Goal: Information Seeking & Learning: Learn about a topic

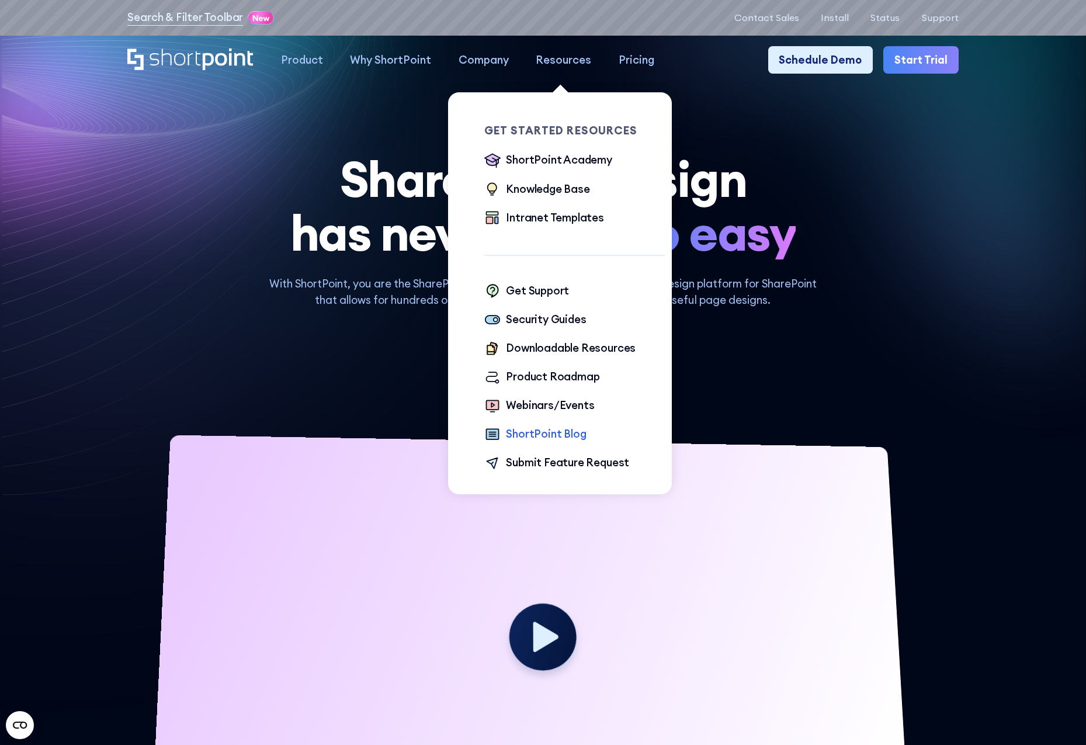
click at [535, 436] on div "ShortPoint Blog" at bounding box center [546, 434] width 80 height 16
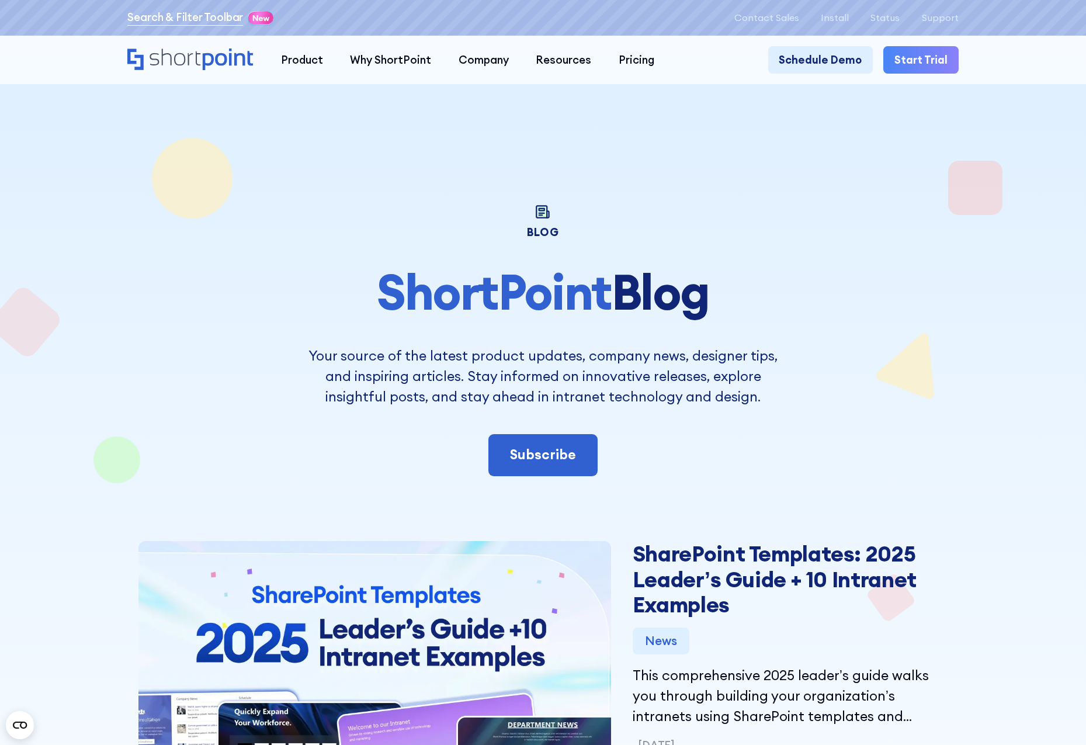
click at [171, 15] on link "Search & Filter Toolbar" at bounding box center [185, 17] width 116 height 16
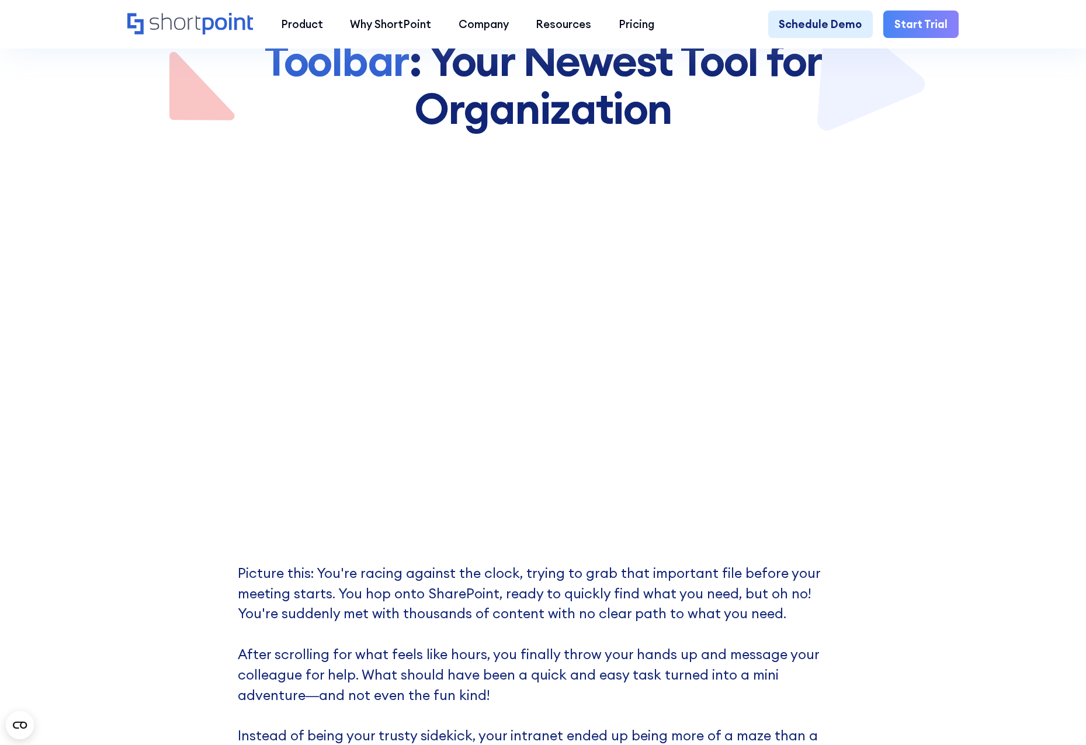
scroll to position [234, 0]
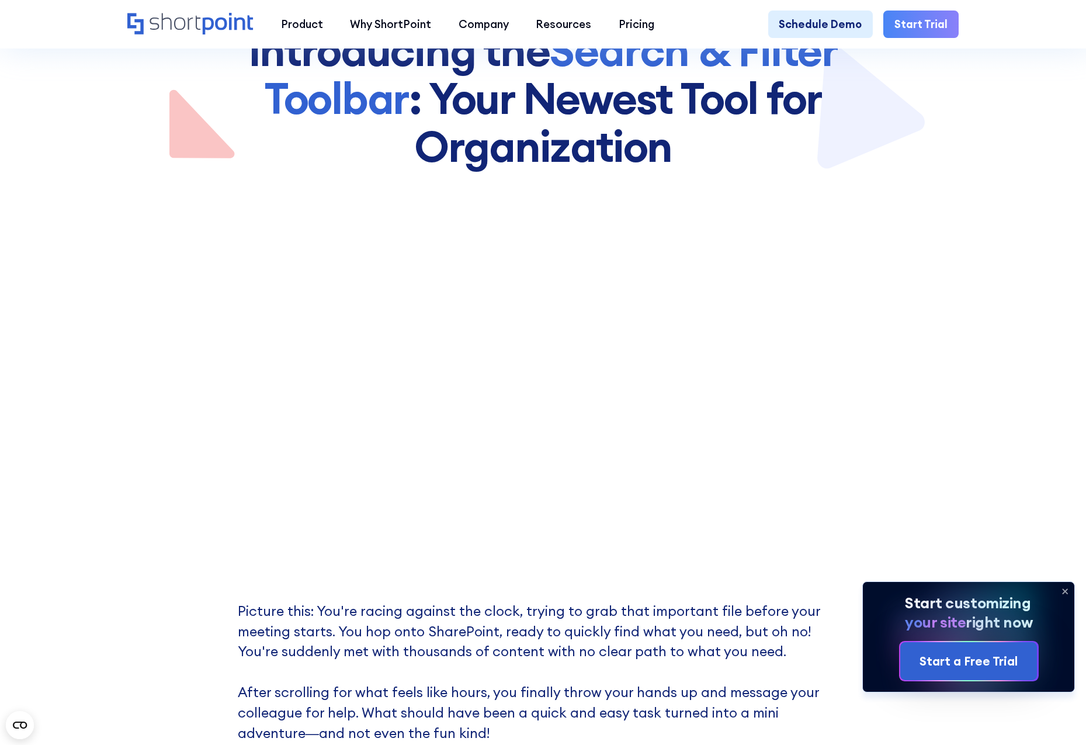
click at [1066, 594] on icon at bounding box center [1065, 591] width 19 height 19
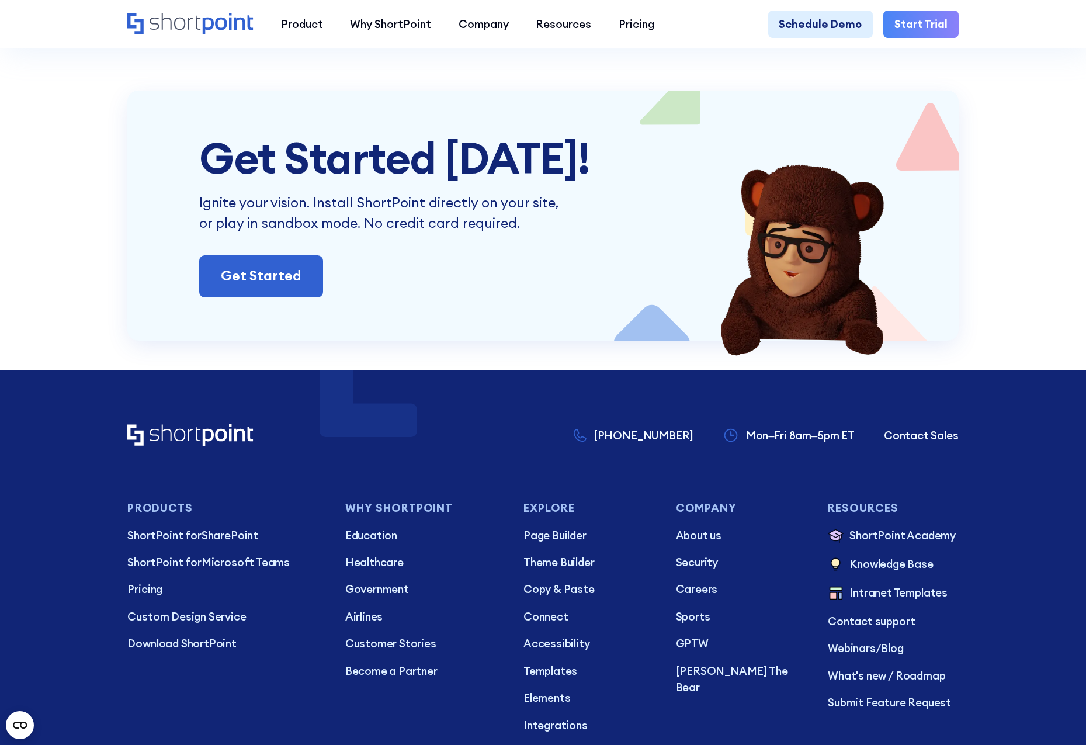
scroll to position [4499, 0]
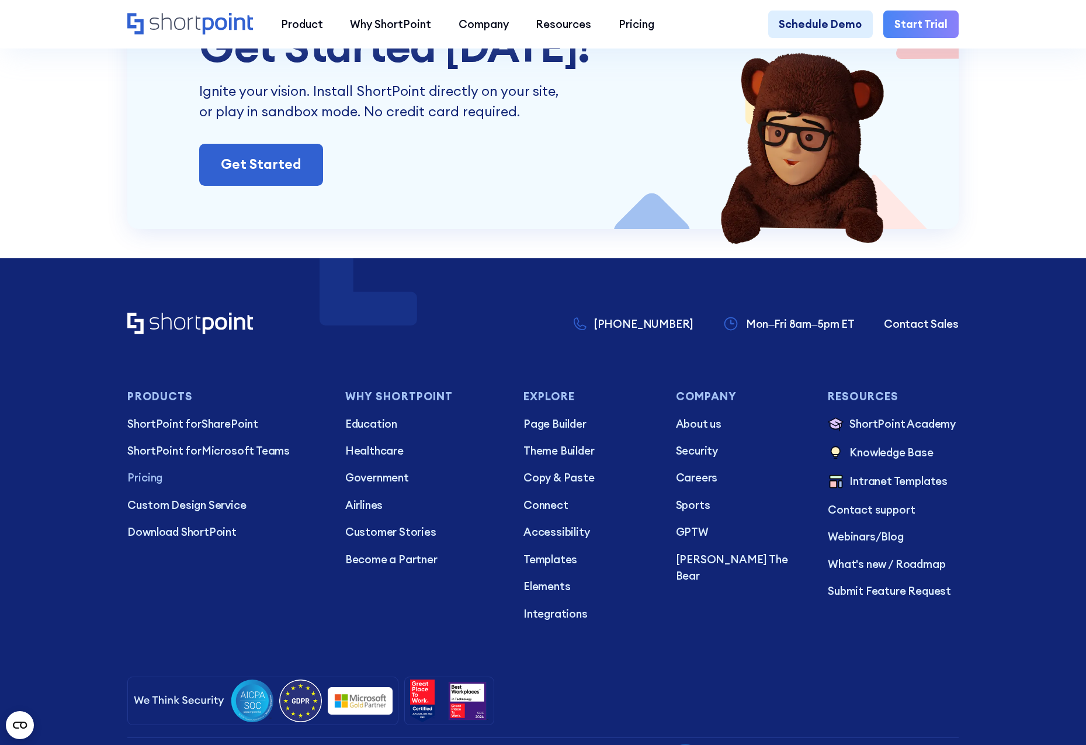
click at [143, 486] on p "Pricing" at bounding box center [225, 478] width 196 height 16
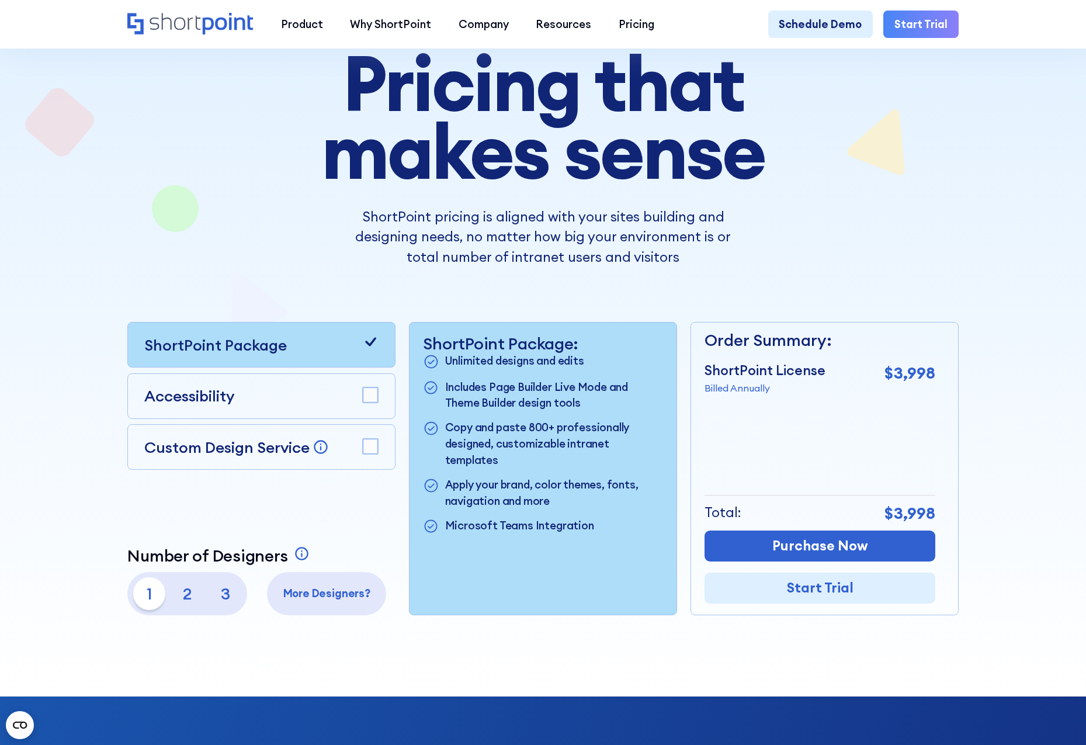
scroll to position [117, 0]
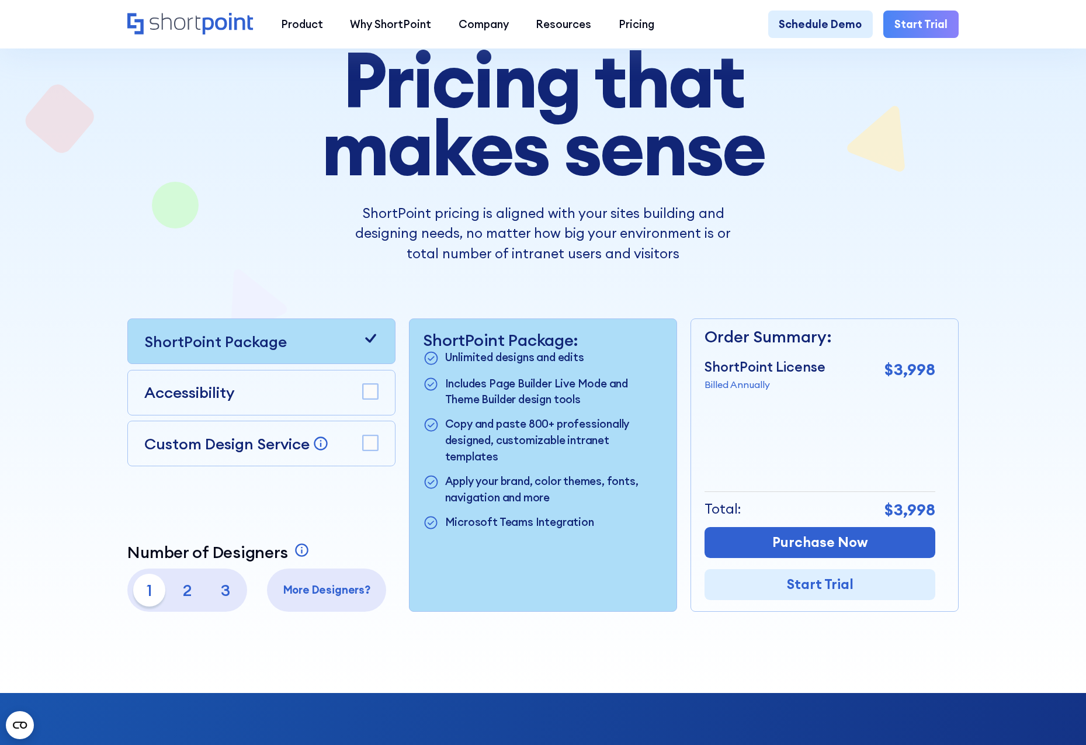
click at [374, 342] on icon at bounding box center [370, 338] width 16 height 16
click at [339, 503] on div "ShortPoint Package Accessibility Custom Design Service Bring your dream design …" at bounding box center [261, 464] width 268 height 293
click at [183, 599] on p "2" at bounding box center [187, 590] width 33 height 33
click at [223, 596] on p "3" at bounding box center [225, 590] width 33 height 33
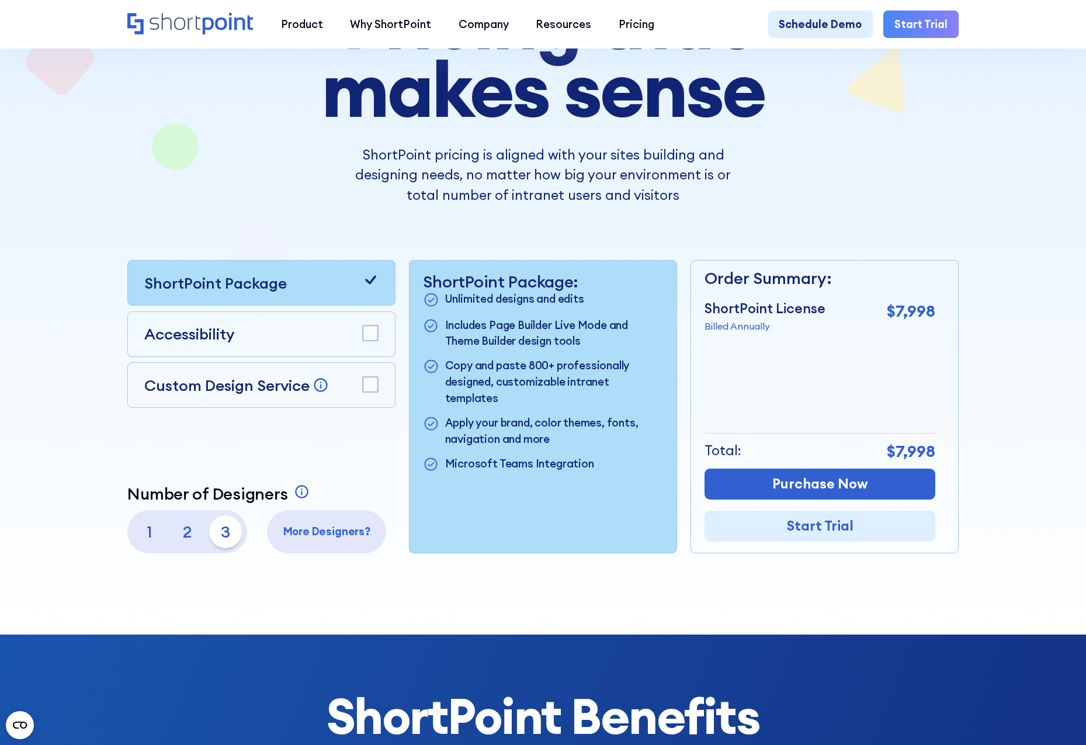
scroll to position [0, 0]
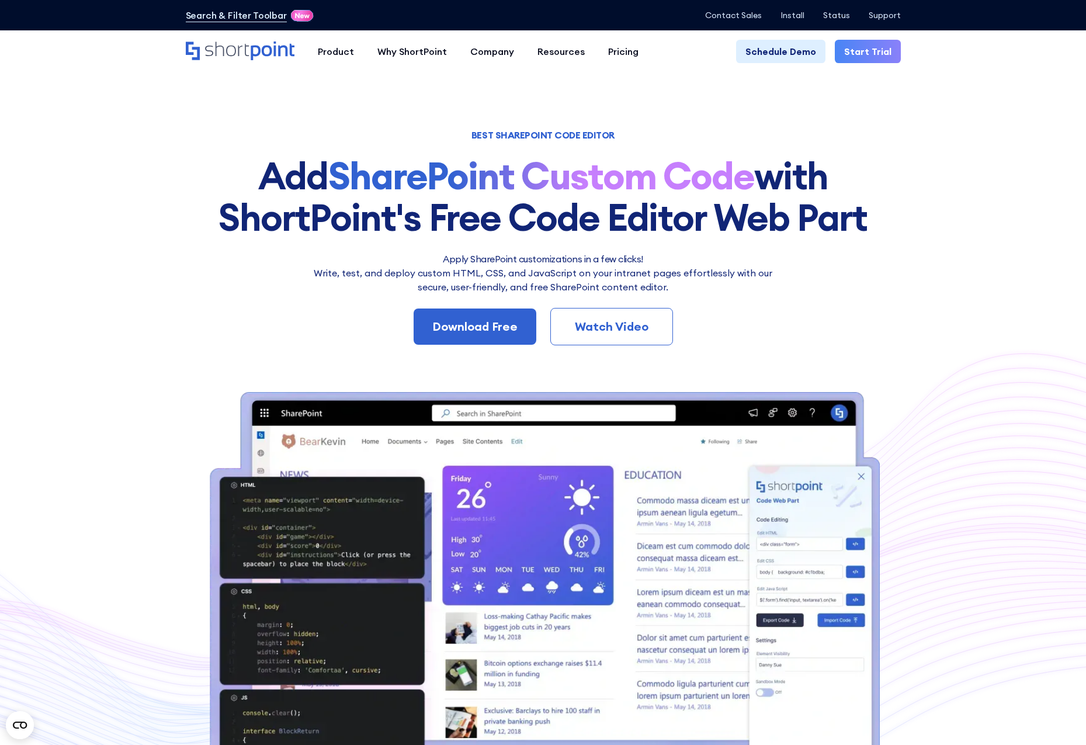
drag, startPoint x: 0, startPoint y: 0, endPoint x: 96, endPoint y: 261, distance: 277.8
click at [94, 260] on section "BEST SHAREPOINT CODE EDITOR Add SharePoint Custom Code with ShortPoint's Free C…" at bounding box center [543, 439] width 1086 height 879
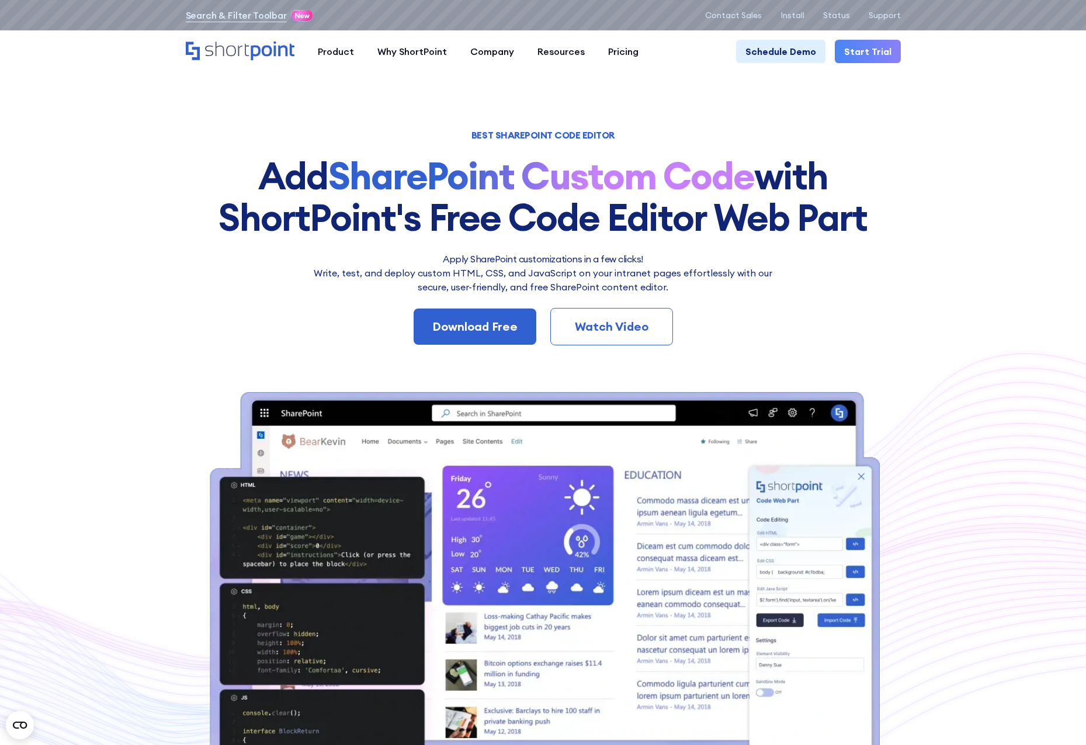
click at [618, 317] on link "Watch Video" at bounding box center [611, 326] width 123 height 37
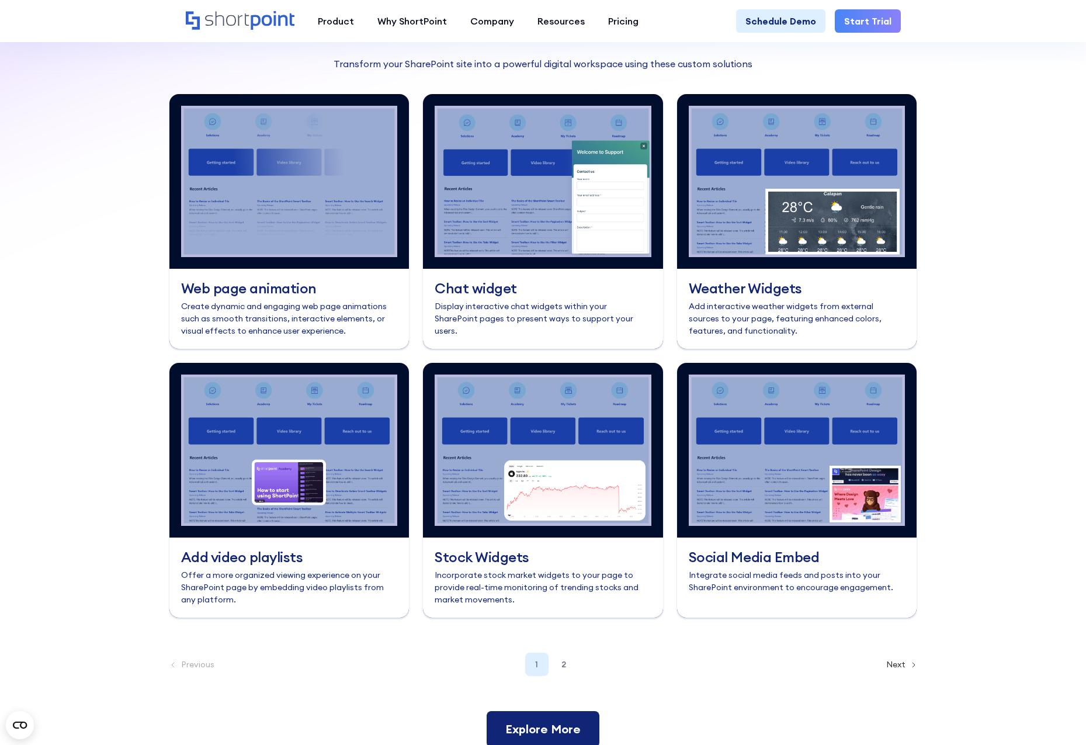
scroll to position [4805, 0]
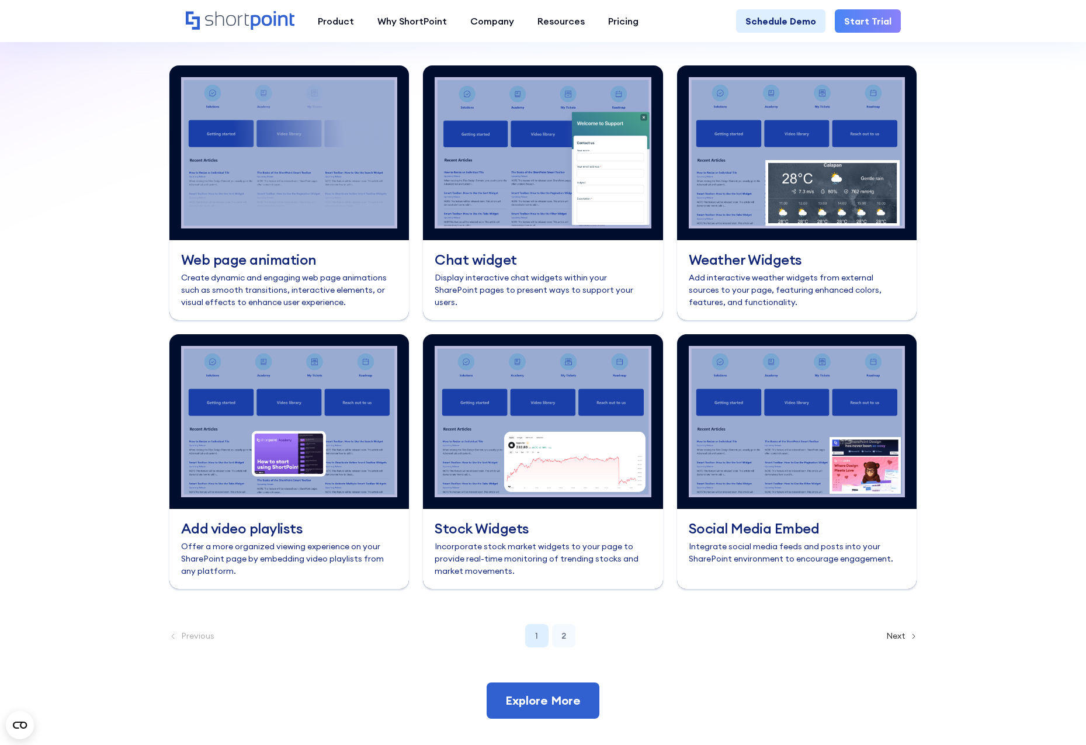
click at [569, 624] on div "2" at bounding box center [563, 635] width 23 height 23
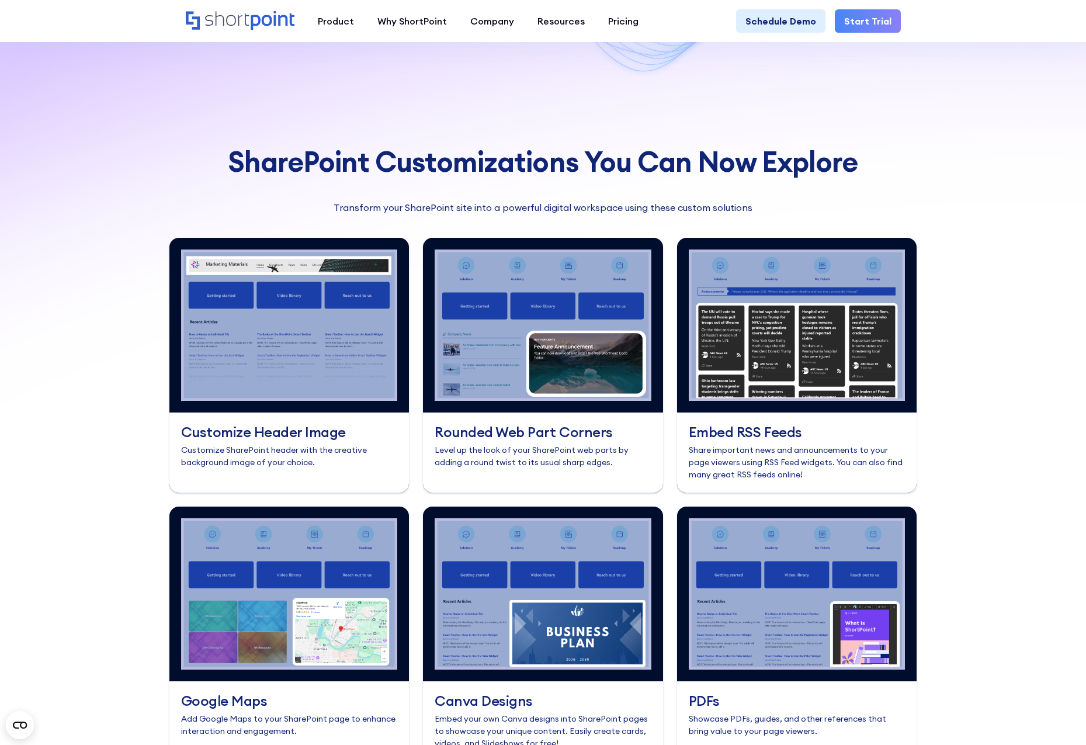
scroll to position [4630, 0]
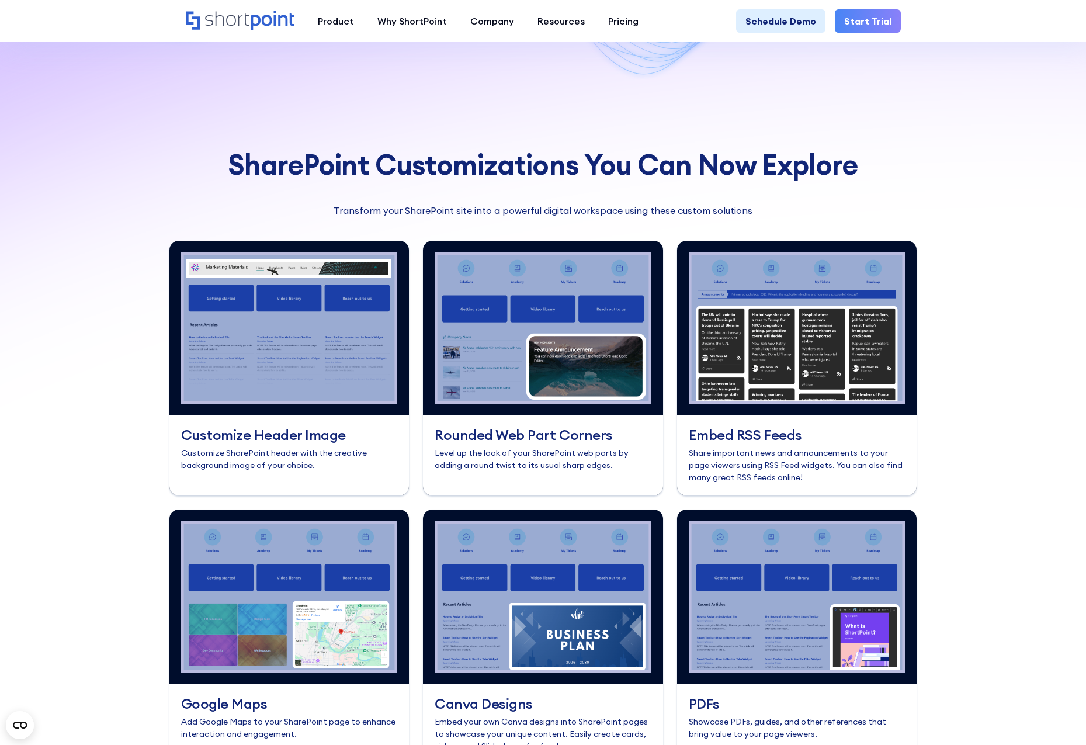
click at [286, 427] on h3 "Customize Header Image" at bounding box center [289, 434] width 217 height 15
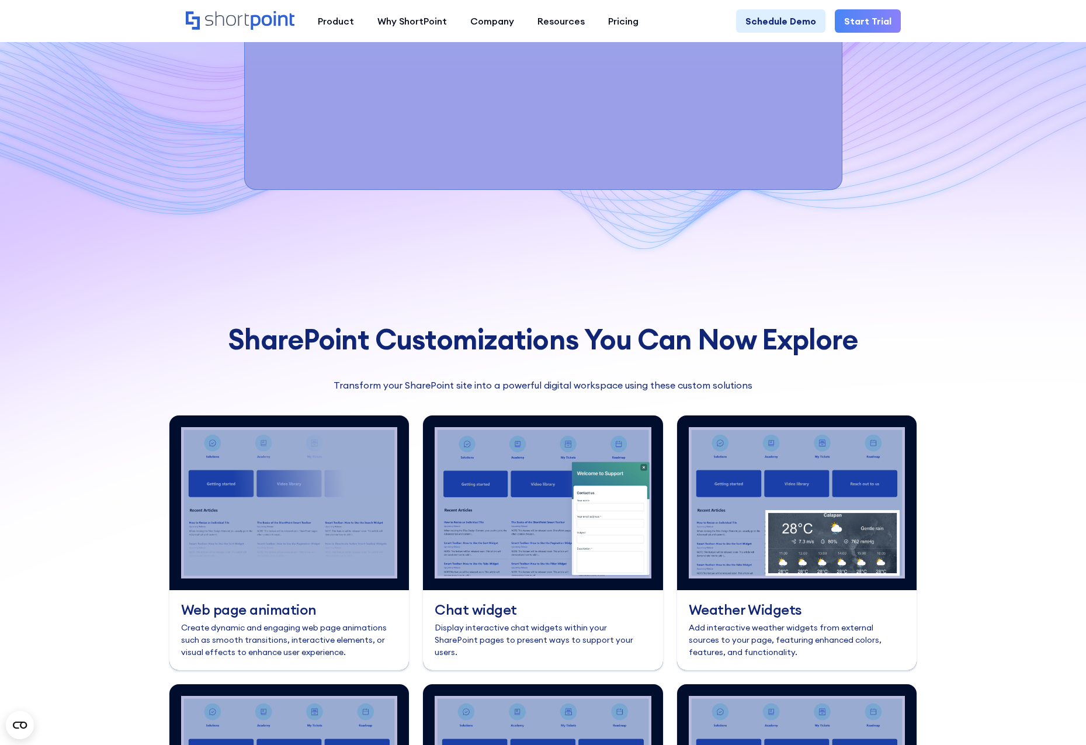
scroll to position [4580, 0]
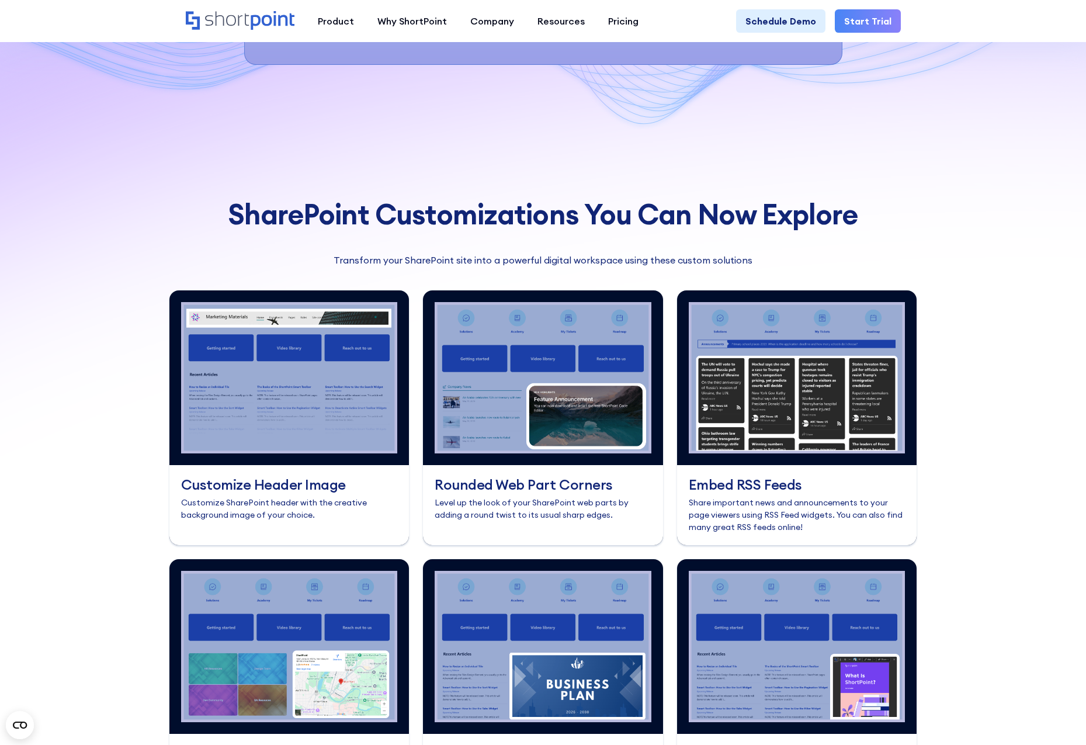
click at [515, 477] on h3 "Rounded Web Part Corners" at bounding box center [543, 484] width 217 height 15
